Goal: Information Seeking & Learning: Learn about a topic

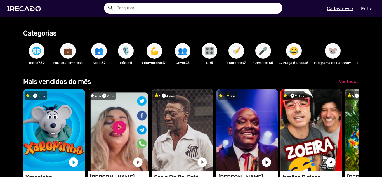
scroll to position [0, 1146]
click at [39, 47] on span "🌐" at bounding box center [37, 51] width 10 height 16
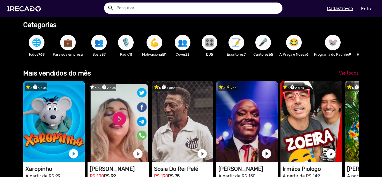
scroll to position [0, 382]
click at [350, 73] on span "Ver todos" at bounding box center [349, 72] width 20 height 5
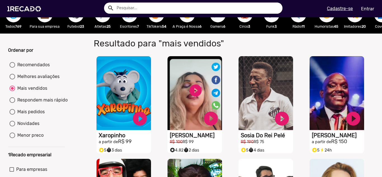
scroll to position [28, 0]
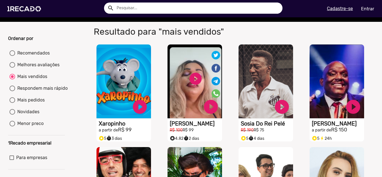
click at [11, 126] on div at bounding box center [13, 124] width 6 height 6
click at [12, 127] on input "Menor preco" at bounding box center [12, 126] width 0 height 0
radio input "true"
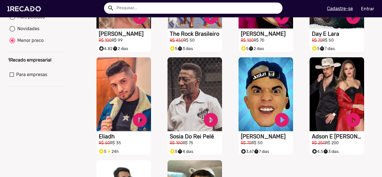
scroll to position [0, 0]
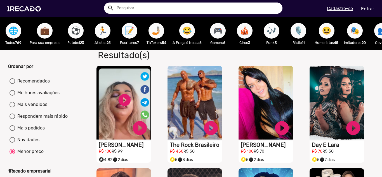
click at [39, 144] on mat-radio-button "Novidades" at bounding box center [37, 141] width 54 height 9
click at [29, 143] on div "Novidades" at bounding box center [27, 140] width 24 height 7
click at [12, 143] on input "Novidades" at bounding box center [12, 143] width 0 height 0
radio input "true"
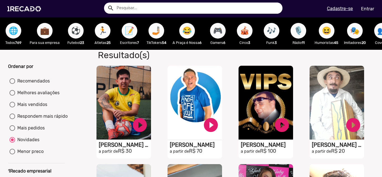
click at [36, 134] on mat-radio-button "Mais pedidos" at bounding box center [37, 129] width 54 height 9
click at [29, 131] on div "Mais pedidos" at bounding box center [30, 128] width 30 height 7
click at [12, 131] on input "Mais pedidos" at bounding box center [12, 131] width 0 height 0
radio input "true"
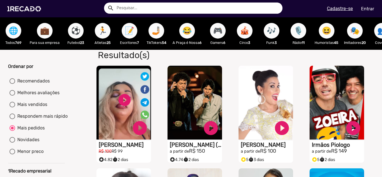
click at [39, 120] on div "Respondem mais rápido" at bounding box center [41, 116] width 53 height 7
click at [12, 119] on input "Respondem mais rápido" at bounding box center [12, 119] width 0 height 0
radio input "true"
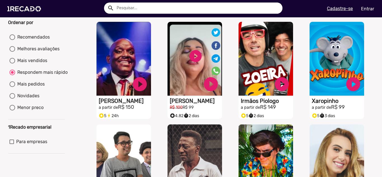
scroll to position [43, 0]
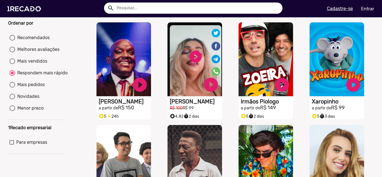
click at [41, 65] on div "Mais vendidos" at bounding box center [31, 61] width 32 height 7
click at [12, 64] on input "Mais vendidos" at bounding box center [12, 64] width 0 height 0
radio input "true"
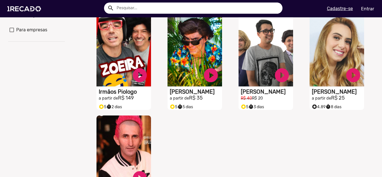
scroll to position [0, 0]
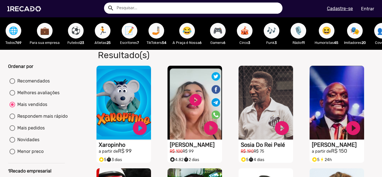
click at [51, 84] on mat-radio-button "Recomendados" at bounding box center [37, 82] width 54 height 9
click at [39, 93] on div "Melhores avaliações" at bounding box center [37, 93] width 44 height 7
click at [12, 96] on input "Melhores avaliações" at bounding box center [12, 96] width 0 height 0
radio input "true"
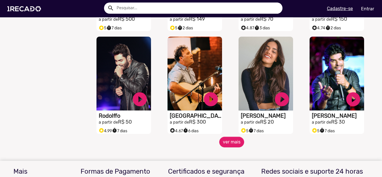
scroll to position [1476, 0]
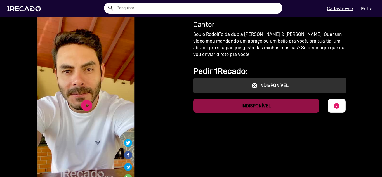
scroll to position [16, 0]
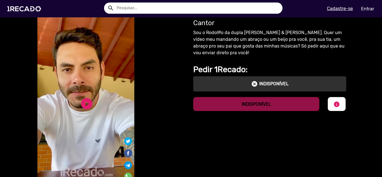
click at [256, 83] on mat-icon "cancel" at bounding box center [254, 84] width 7 height 7
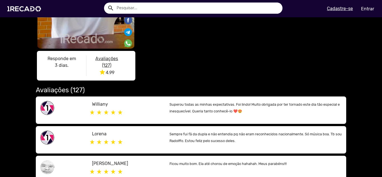
scroll to position [0, 0]
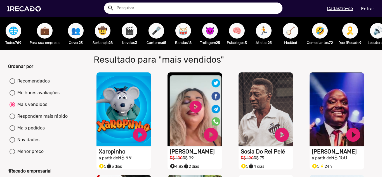
click at [24, 83] on div "Recomendados" at bounding box center [32, 81] width 35 height 7
click at [12, 84] on input "Recomendados" at bounding box center [12, 84] width 0 height 0
radio input "true"
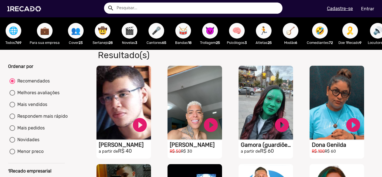
click at [130, 32] on span "🎬" at bounding box center [130, 31] width 10 height 16
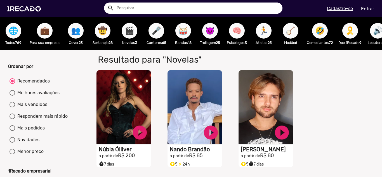
click at [155, 35] on span "🎤" at bounding box center [157, 31] width 10 height 16
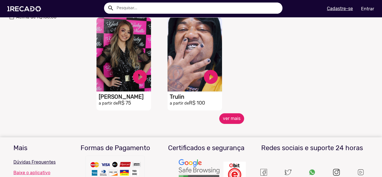
scroll to position [251, 0]
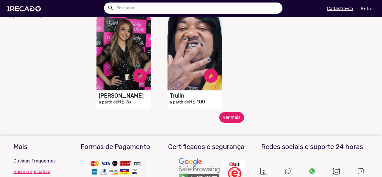
click at [229, 123] on button "ver mais" at bounding box center [231, 117] width 25 height 11
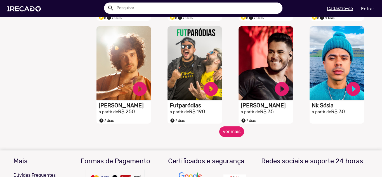
scroll to position [448, 0]
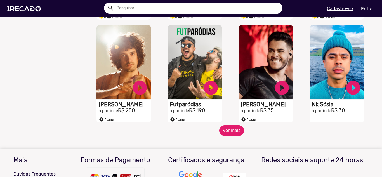
click at [225, 136] on button "ver mais" at bounding box center [231, 130] width 25 height 11
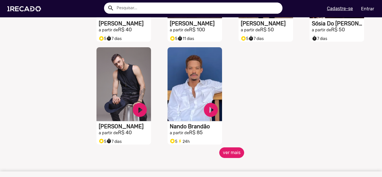
scroll to position [740, 0]
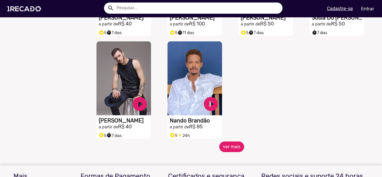
click at [237, 152] on button "ver mais" at bounding box center [231, 147] width 25 height 11
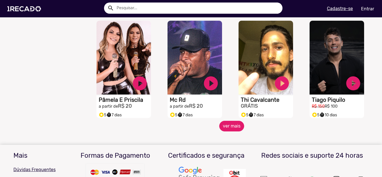
scroll to position [969, 0]
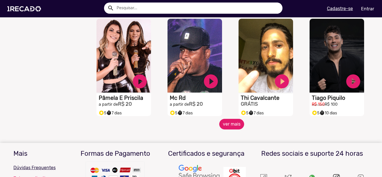
click at [225, 130] on button "ver mais" at bounding box center [231, 124] width 25 height 11
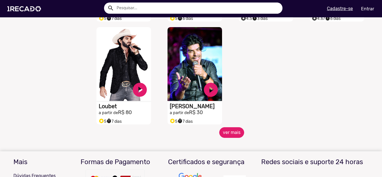
scroll to position [1267, 0]
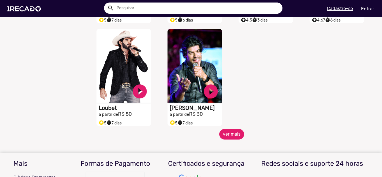
click at [229, 138] on button "ver mais" at bounding box center [231, 134] width 25 height 11
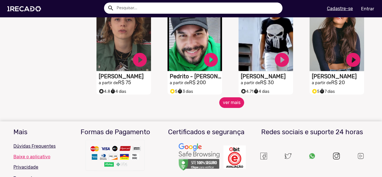
scroll to position [1506, 0]
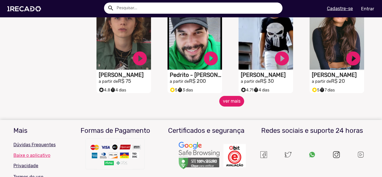
click at [226, 103] on button "ver mais" at bounding box center [231, 101] width 25 height 11
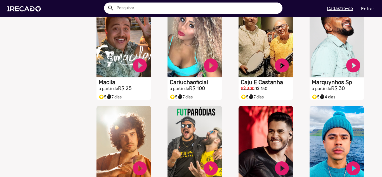
scroll to position [0, 0]
